Goal: Task Accomplishment & Management: Use online tool/utility

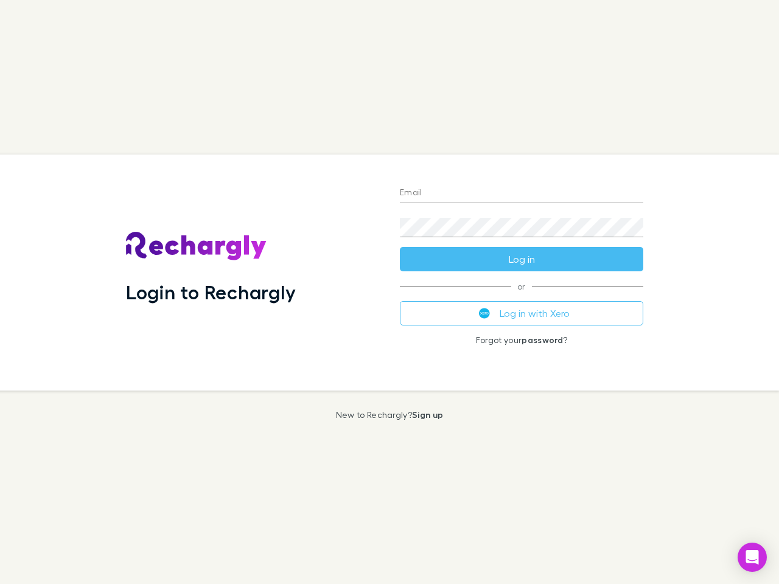
click at [389, 292] on div "Login to Rechargly" at bounding box center [253, 273] width 274 height 236
click at [521, 193] on input "Email" at bounding box center [521, 193] width 243 height 19
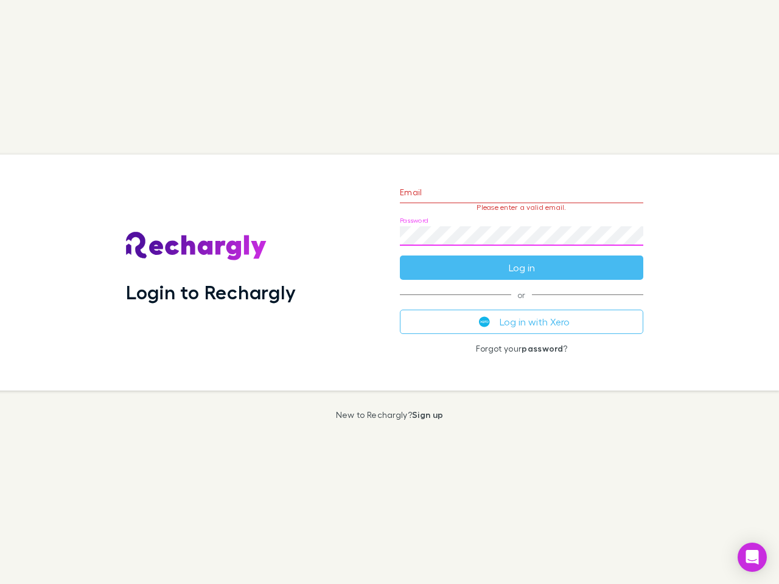
click at [521, 259] on form "Email Please enter a valid email. Password Log in" at bounding box center [521, 227] width 243 height 106
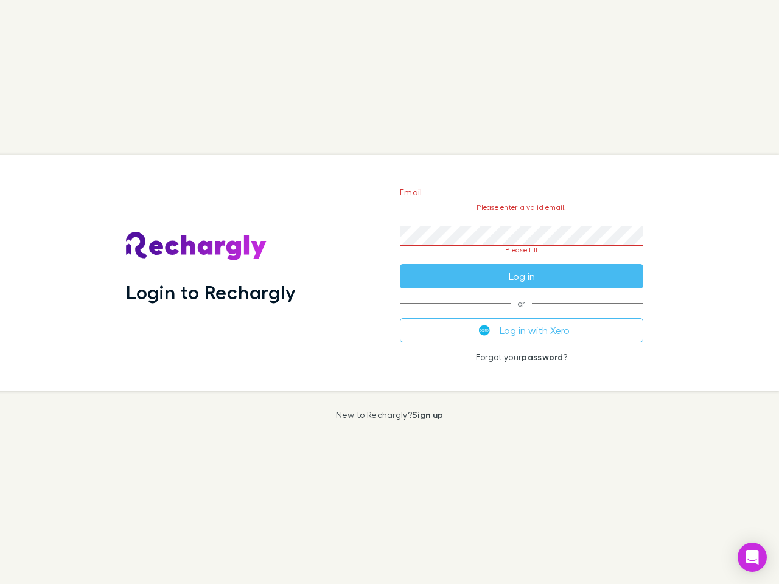
click at [521, 313] on div "Email Please enter a valid email. Password Please fill Log in or Log in with Xe…" at bounding box center [521, 273] width 263 height 236
click at [752, 557] on icon "Open Intercom Messenger" at bounding box center [752, 557] width 13 height 15
